Goal: Task Accomplishment & Management: Complete application form

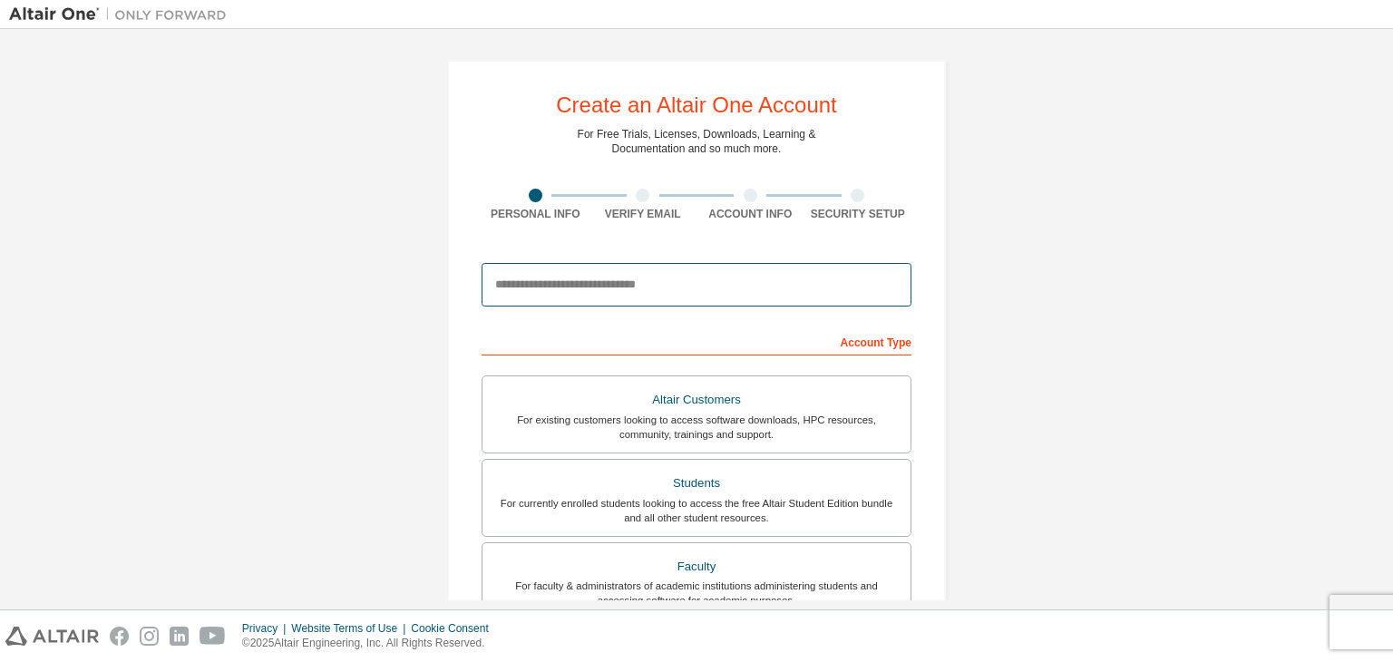
click at [541, 295] on input "email" at bounding box center [697, 285] width 430 height 44
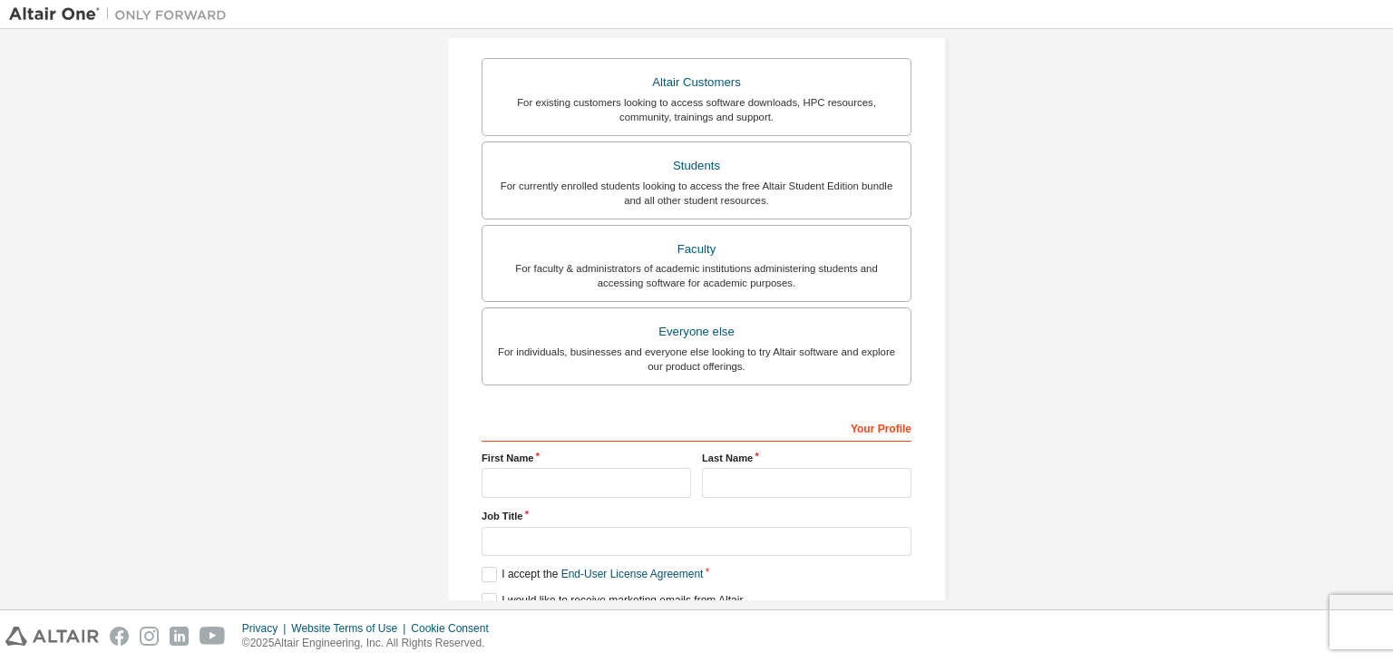
scroll to position [395, 0]
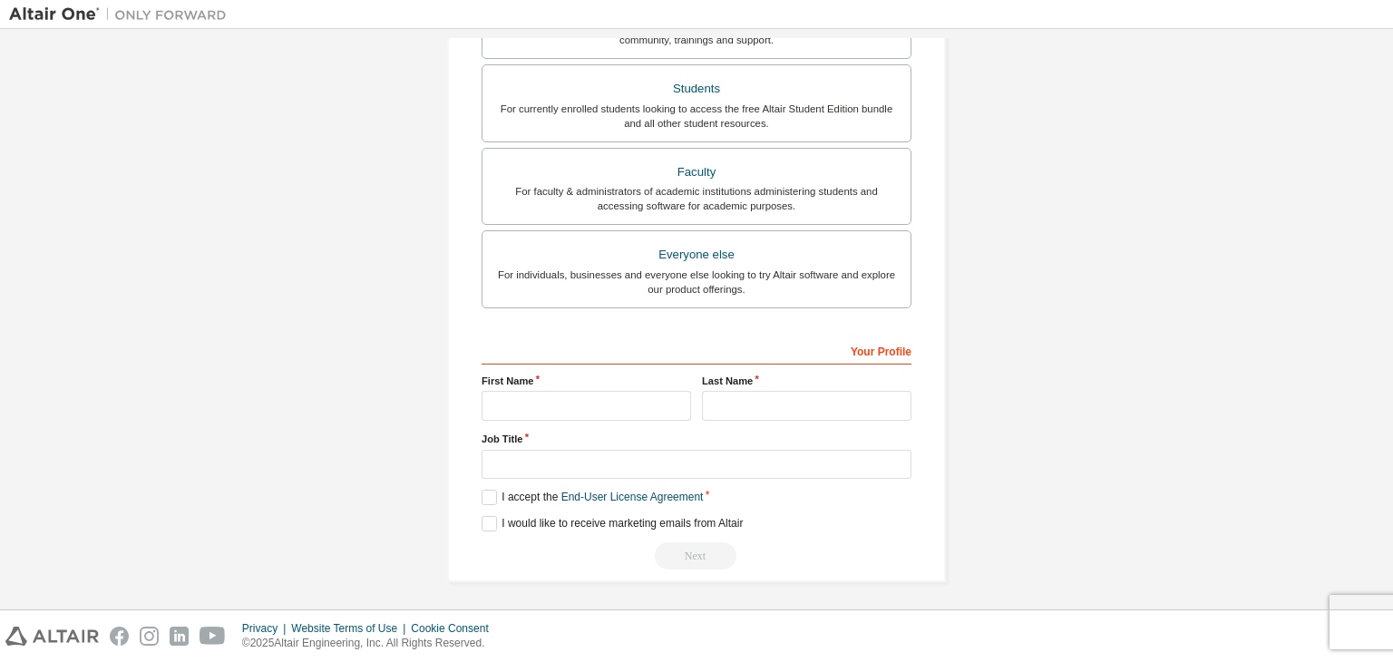
type input "**********"
click at [609, 402] on input "text" at bounding box center [587, 406] width 210 height 30
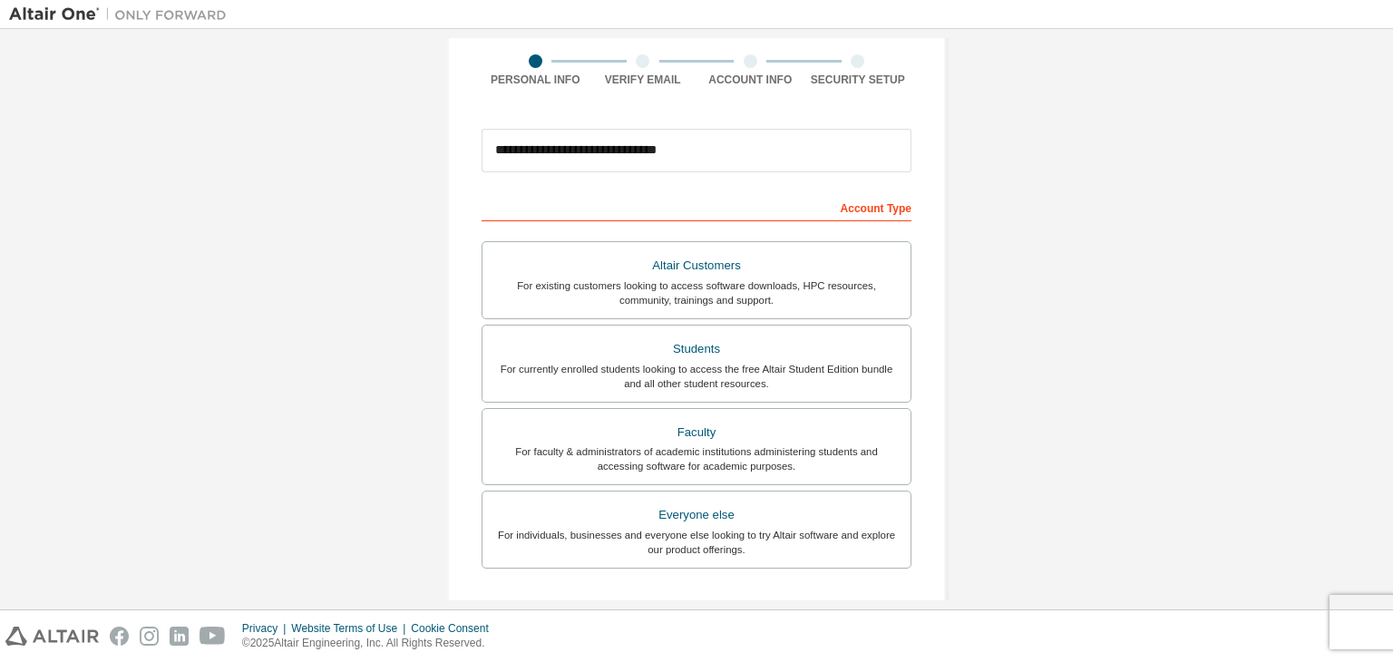
scroll to position [122, 0]
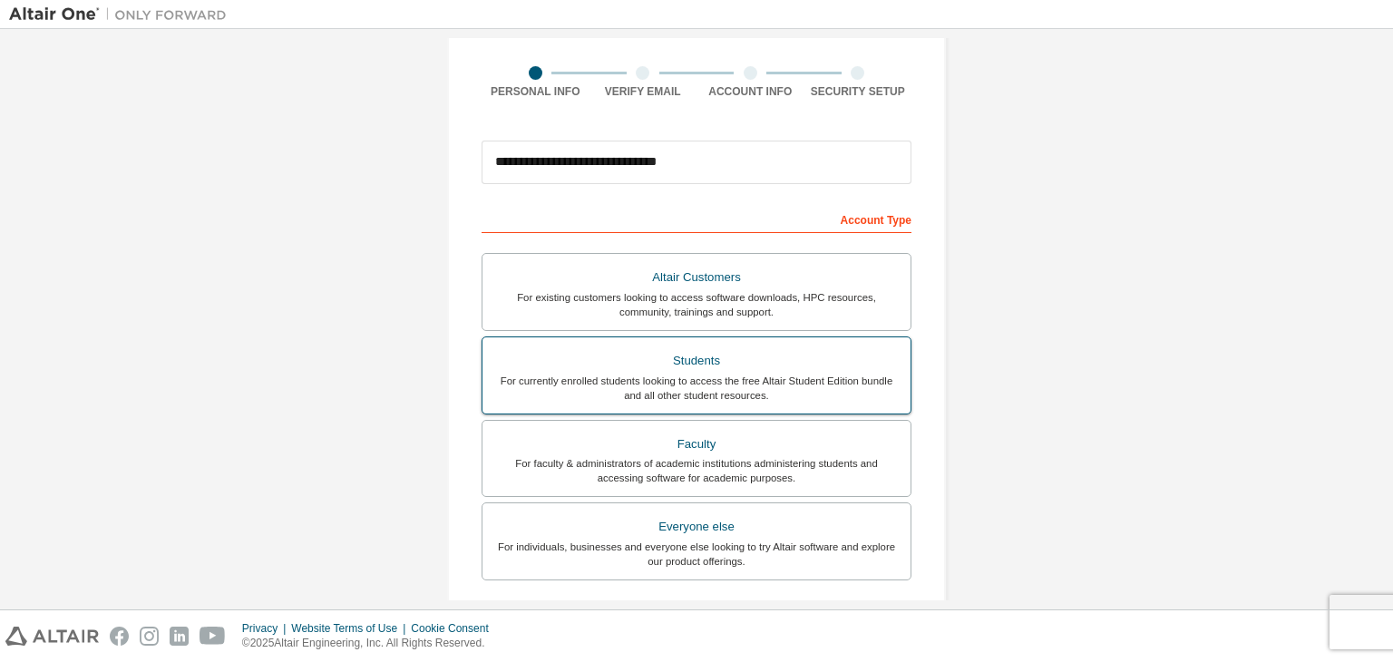
click at [776, 376] on div "For currently enrolled students looking to access the free Altair Student Editi…" at bounding box center [697, 388] width 406 height 29
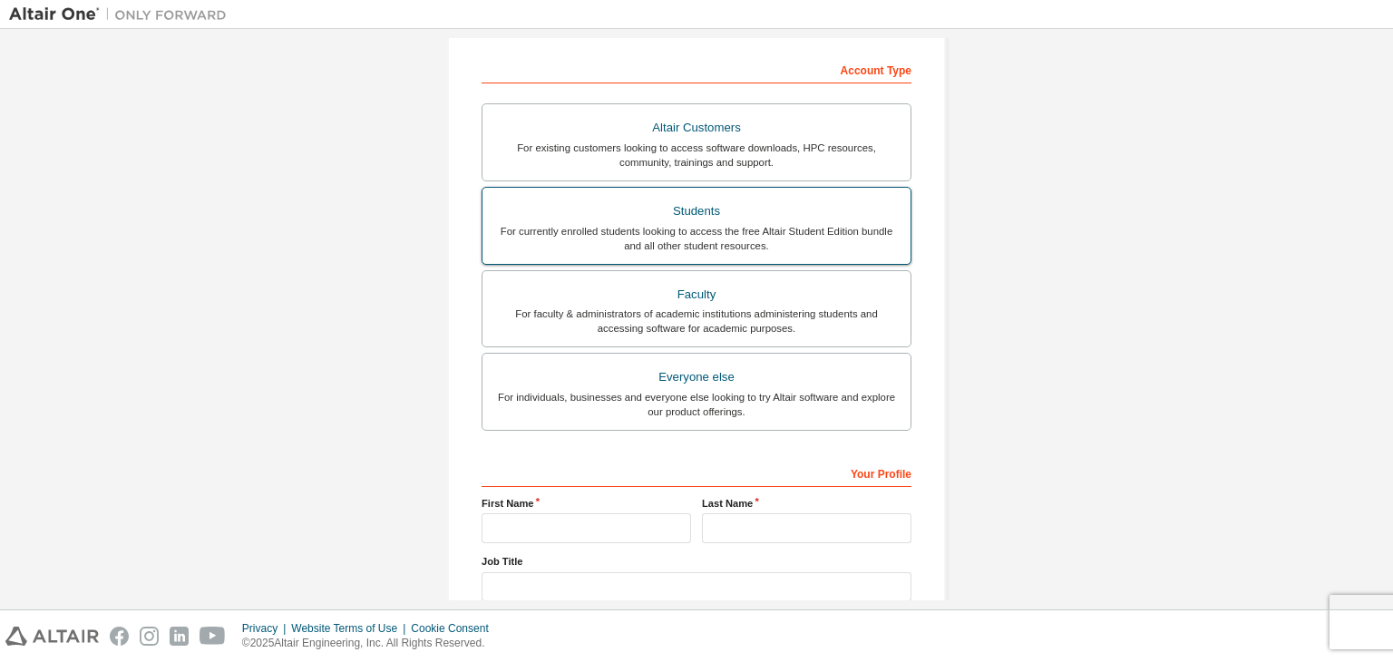
scroll to position [395, 0]
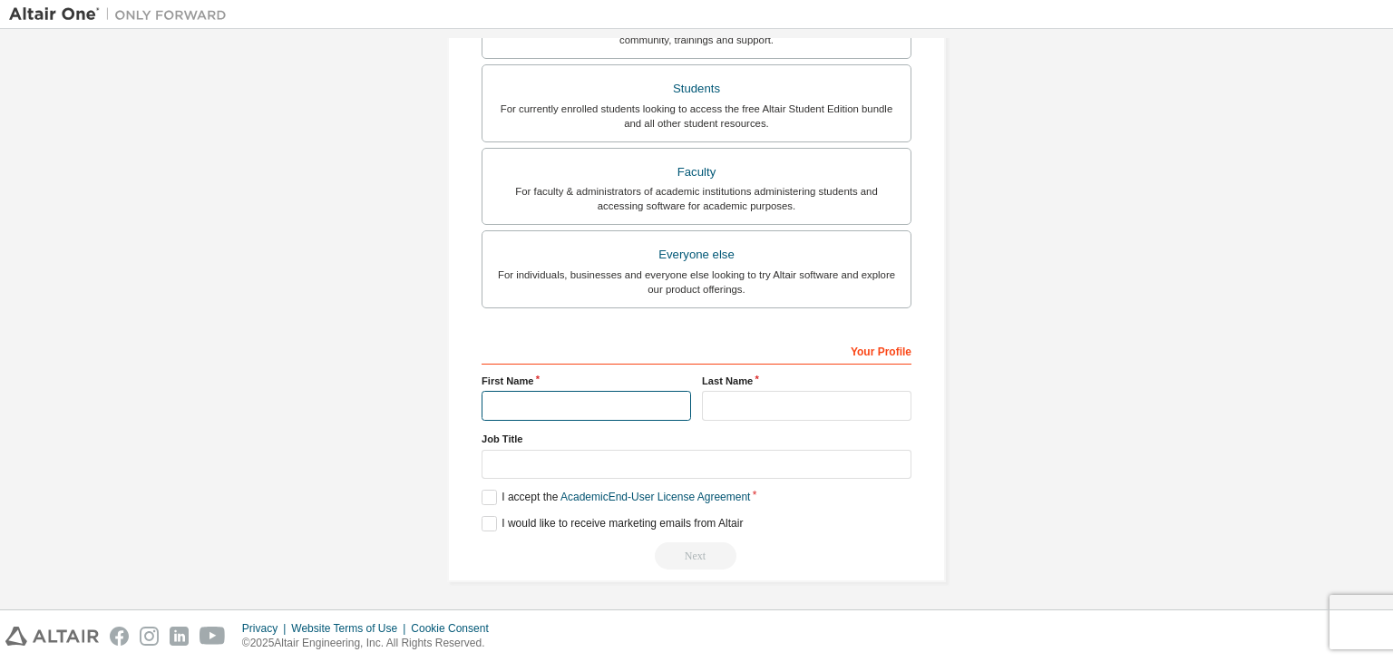
click at [526, 404] on input "text" at bounding box center [587, 406] width 210 height 30
type input "******"
click at [727, 403] on input "text" at bounding box center [807, 406] width 210 height 30
type input "*"
click at [574, 465] on input "text" at bounding box center [697, 465] width 430 height 30
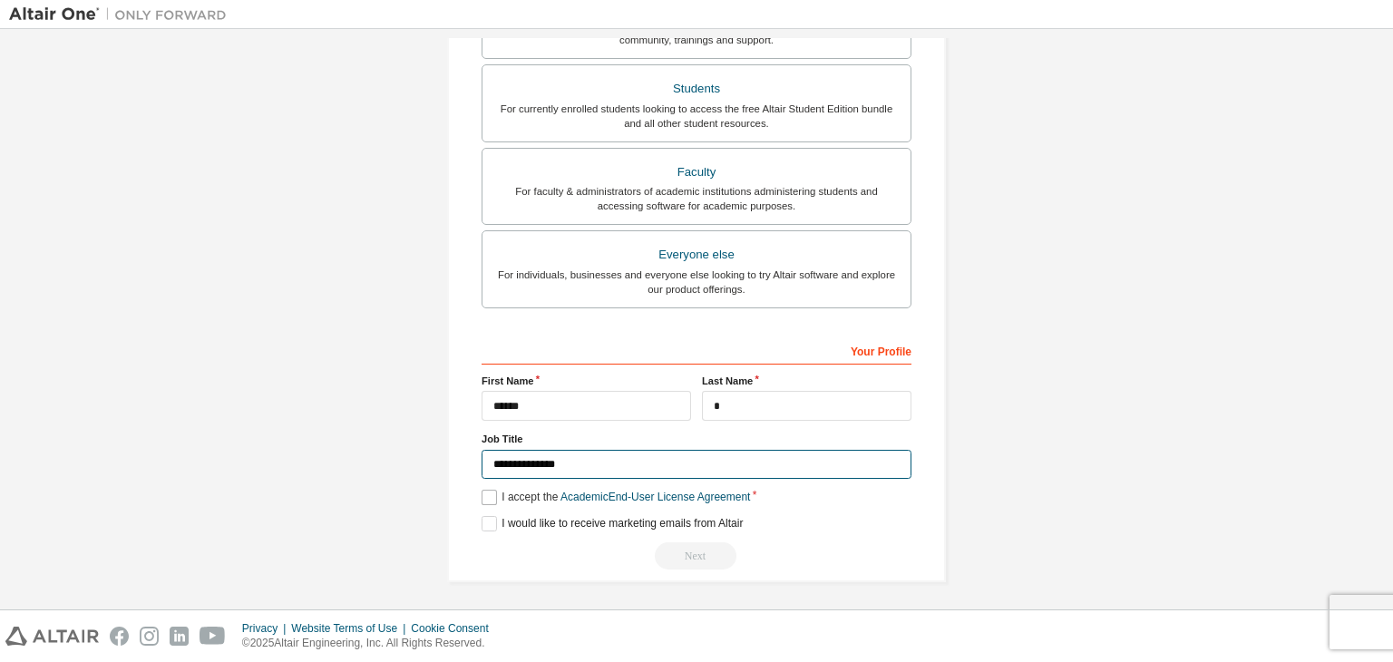
type input "**********"
click at [484, 490] on label "I accept the Academic End-User License Agreement" at bounding box center [616, 497] width 269 height 15
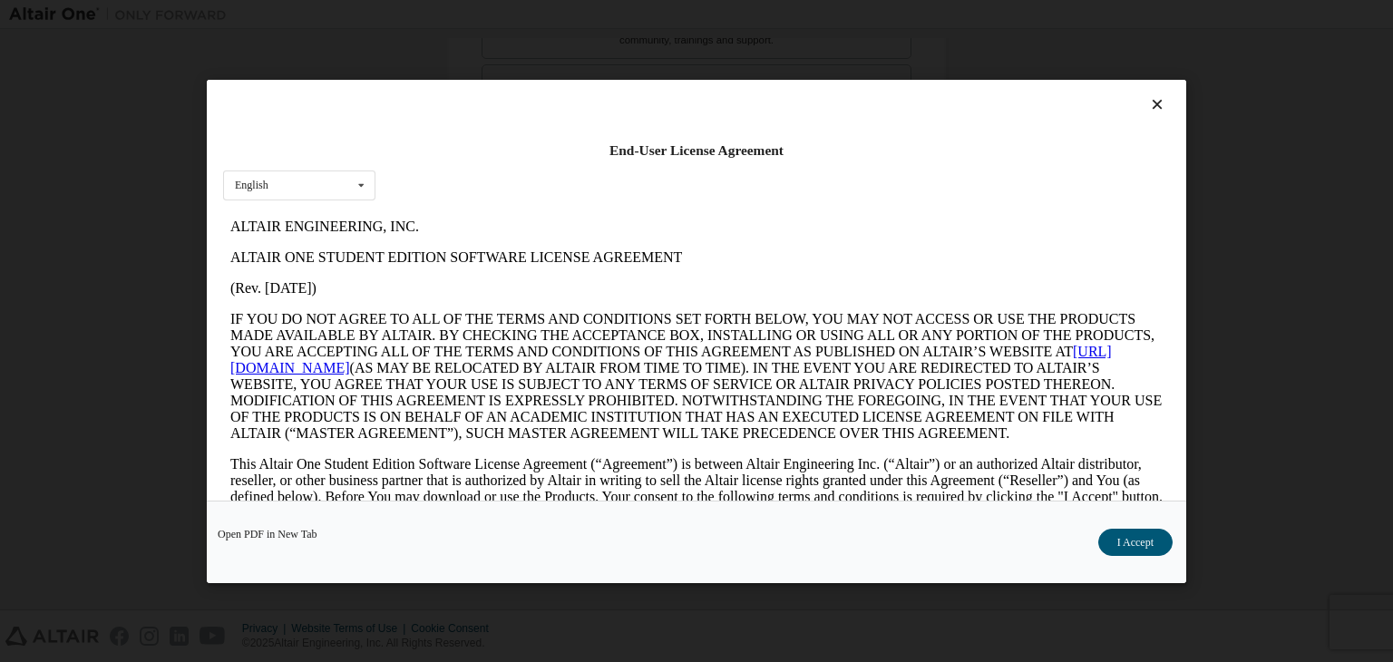
scroll to position [0, 0]
click at [1123, 537] on button "I Accept" at bounding box center [1136, 542] width 74 height 27
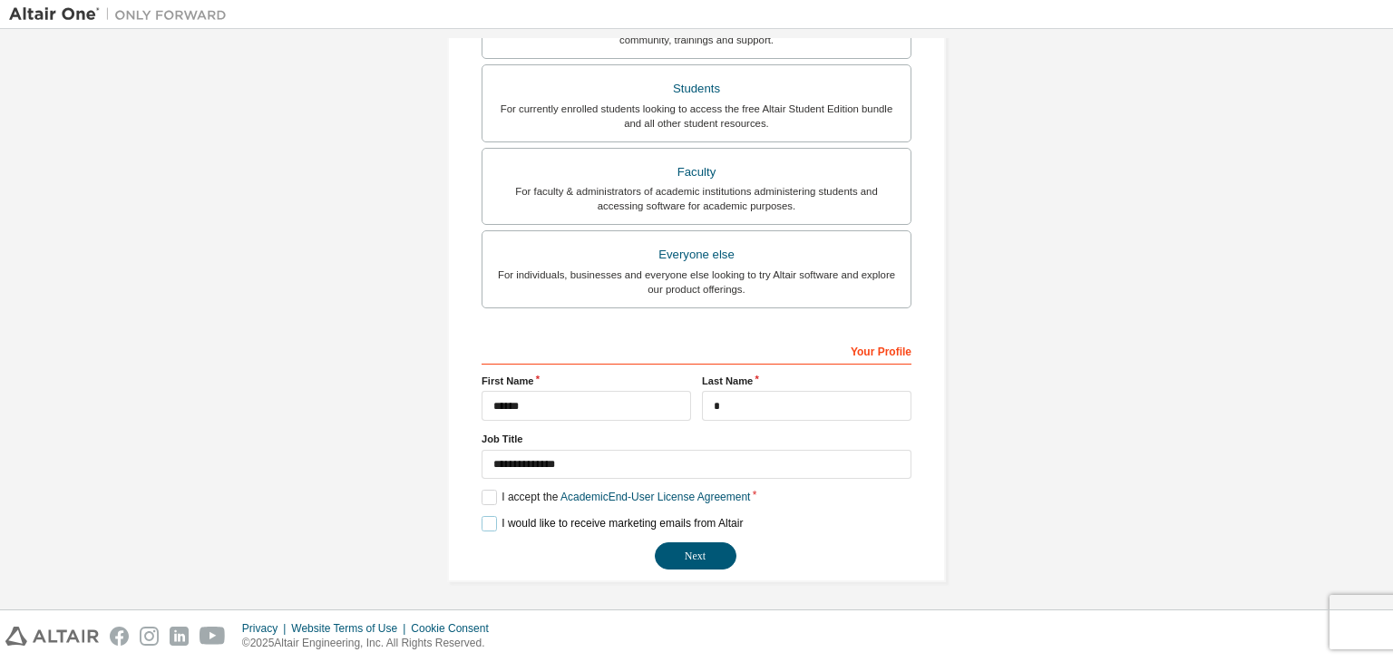
click at [486, 520] on label "I would like to receive marketing emails from Altair" at bounding box center [612, 523] width 261 height 15
click at [709, 549] on button "Next" at bounding box center [696, 556] width 82 height 27
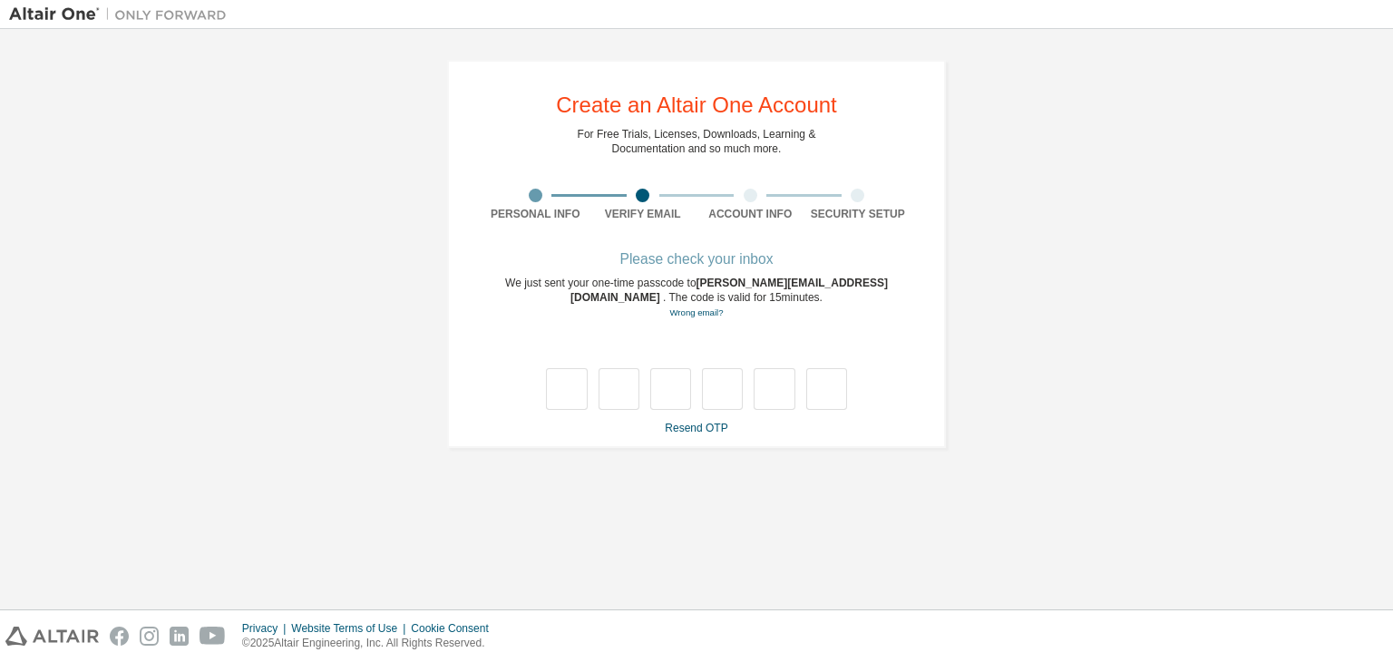
type input "*"
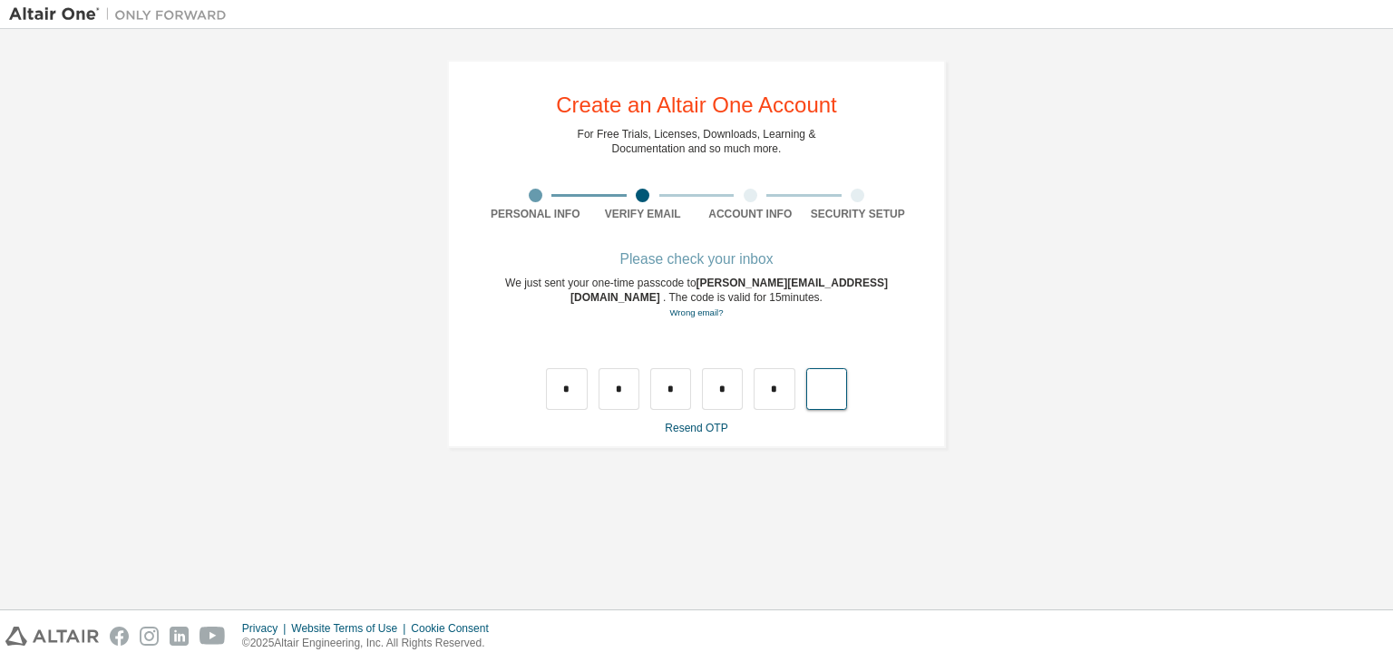
type input "*"
